Goal: Information Seeking & Learning: Learn about a topic

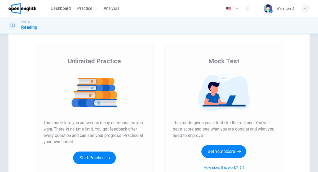
scroll to position [55, 0]
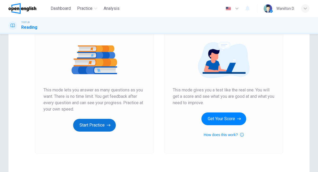
click at [99, 124] on button "Start Practice" at bounding box center [94, 125] width 43 height 13
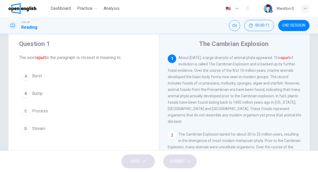
scroll to position [14, 0]
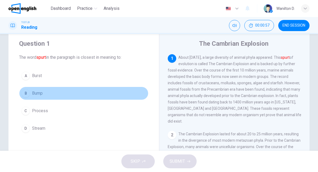
click at [30, 93] on button "B Bump" at bounding box center [83, 92] width 129 height 13
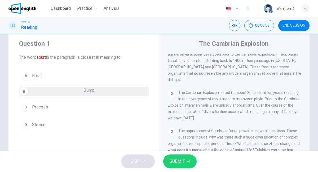
scroll to position [48, 0]
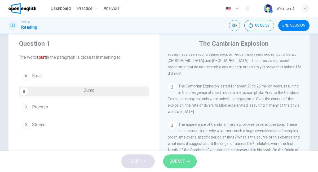
click at [180, 160] on span "SUBMIT" at bounding box center [177, 160] width 15 height 7
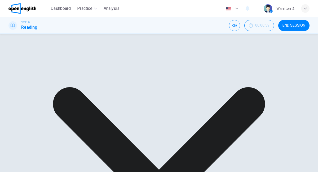
scroll to position [0, 0]
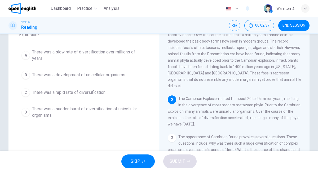
scroll to position [44, 0]
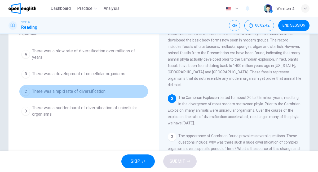
click at [27, 91] on div "C" at bounding box center [25, 91] width 8 height 8
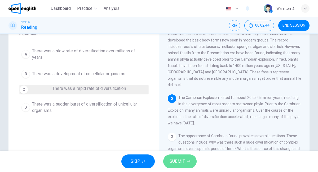
click at [180, 162] on span "SUBMIT" at bounding box center [177, 160] width 15 height 7
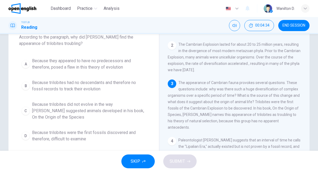
scroll to position [33, 0]
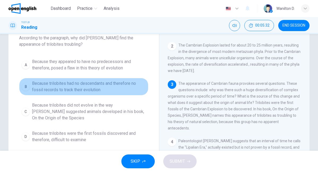
click at [28, 86] on div "B" at bounding box center [25, 86] width 8 height 8
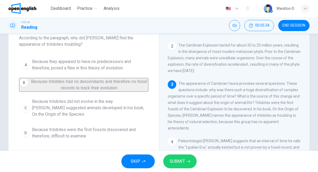
click at [174, 160] on span "SUBMIT" at bounding box center [177, 160] width 15 height 7
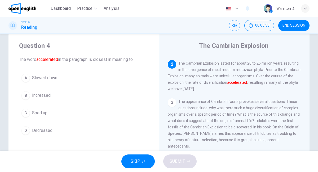
scroll to position [12, 0]
click at [28, 94] on div "B" at bounding box center [25, 95] width 8 height 8
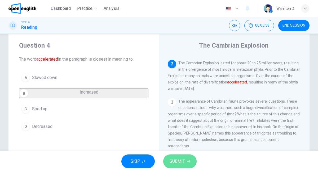
click at [183, 161] on span "SUBMIT" at bounding box center [177, 160] width 15 height 7
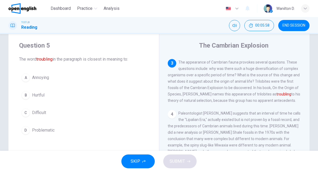
scroll to position [112, 0]
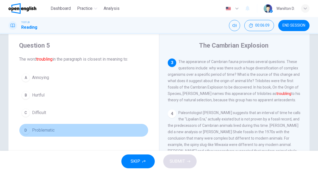
click at [27, 129] on div "D" at bounding box center [25, 130] width 8 height 8
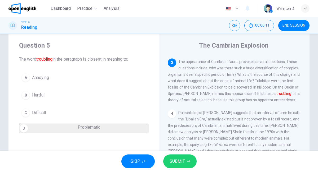
click at [175, 161] on span "SUBMIT" at bounding box center [177, 160] width 15 height 7
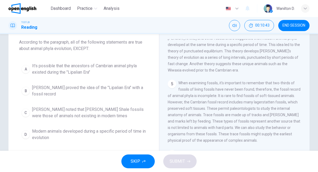
scroll to position [28, 0]
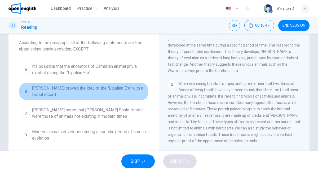
click at [29, 90] on div "B" at bounding box center [25, 91] width 8 height 8
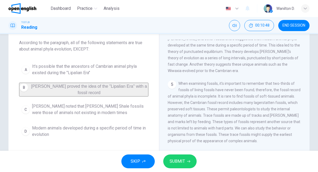
click at [181, 162] on span "SUBMIT" at bounding box center [177, 160] width 15 height 7
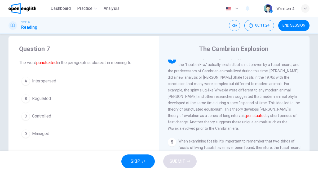
scroll to position [174, 0]
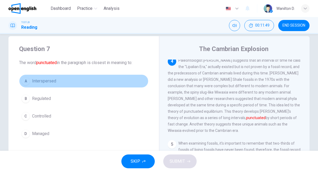
click at [48, 82] on span "Interspersed" at bounding box center [44, 81] width 24 height 6
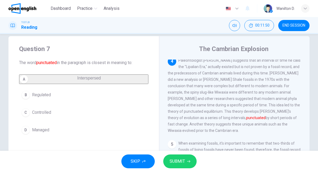
click at [176, 159] on span "SUBMIT" at bounding box center [177, 160] width 15 height 7
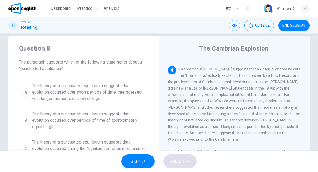
scroll to position [0, 0]
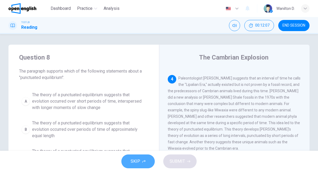
click at [132, 161] on span "SKIP" at bounding box center [136, 160] width 10 height 7
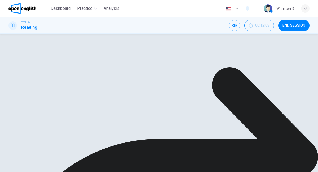
scroll to position [28, 0]
click at [66, 75] on div "A The theory of a punctuated equilibrium suggests that evolution occurred over …" at bounding box center [83, 104] width 129 height 87
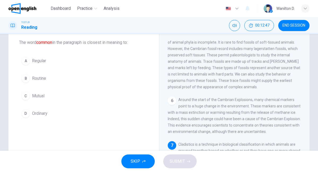
scroll to position [28, 0]
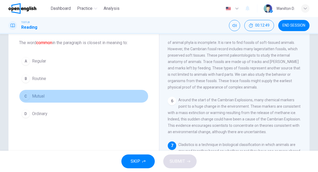
click at [34, 97] on span "Mutual" at bounding box center [38, 96] width 12 height 6
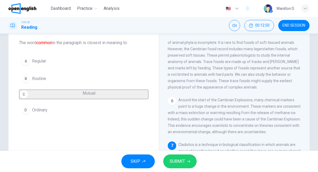
click at [176, 160] on span "SUBMIT" at bounding box center [177, 160] width 15 height 7
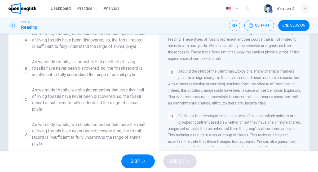
scroll to position [75, 0]
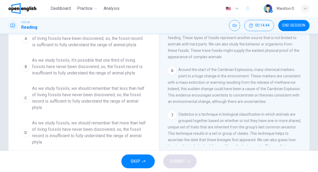
click at [87, 107] on span "As we study fossils, we should remember that less than half of living fossils h…" at bounding box center [89, 97] width 114 height 25
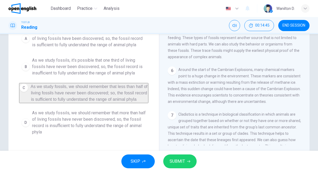
click at [184, 158] on span "SUBMIT" at bounding box center [177, 160] width 15 height 7
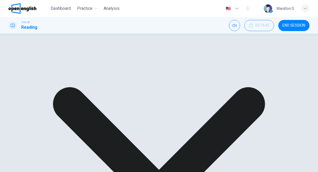
scroll to position [104, 0]
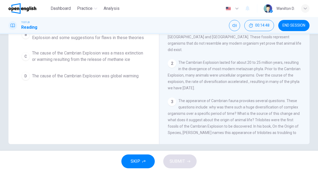
scroll to position [0, 0]
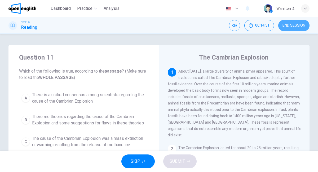
click at [293, 21] on button "END SESSION" at bounding box center [294, 25] width 31 height 11
